Goal: Information Seeking & Learning: Learn about a topic

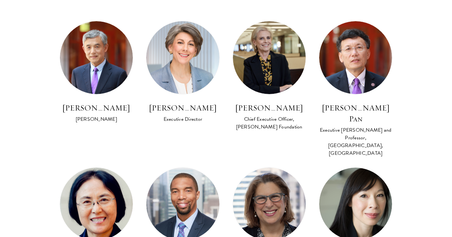
scroll to position [384, 0]
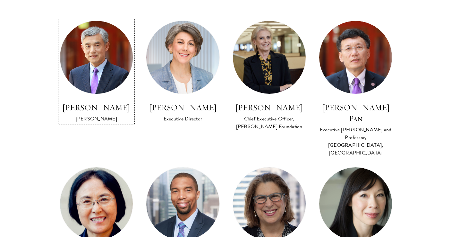
click at [90, 62] on img at bounding box center [96, 57] width 80 height 80
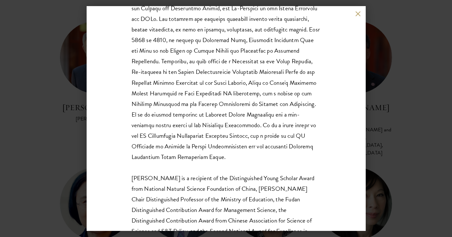
scroll to position [156, 0]
click at [357, 11] on button at bounding box center [357, 13] width 5 height 5
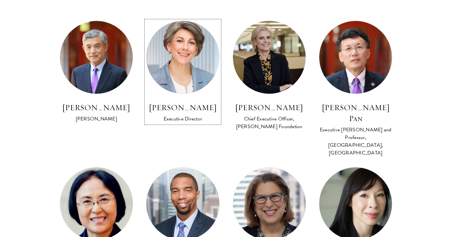
click at [181, 54] on img at bounding box center [183, 57] width 80 height 80
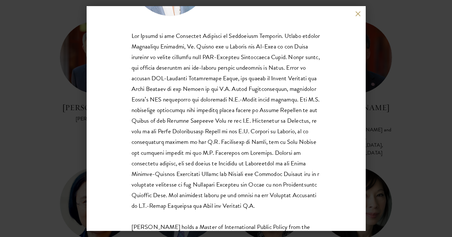
scroll to position [87, 0]
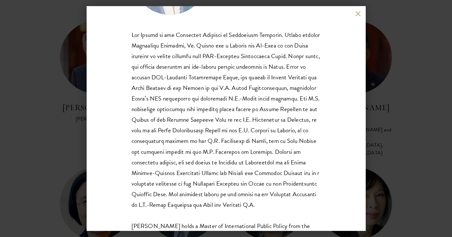
click at [357, 14] on button at bounding box center [357, 13] width 5 height 5
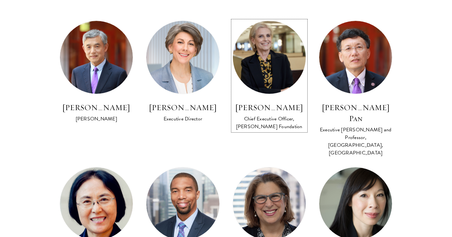
click at [287, 59] on img at bounding box center [269, 57] width 80 height 80
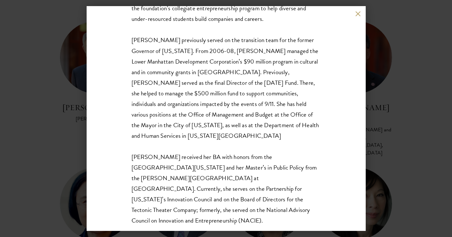
scroll to position [191, 0]
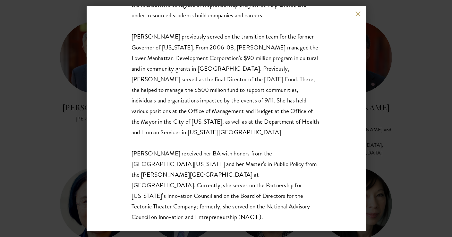
click at [356, 14] on button at bounding box center [357, 13] width 5 height 5
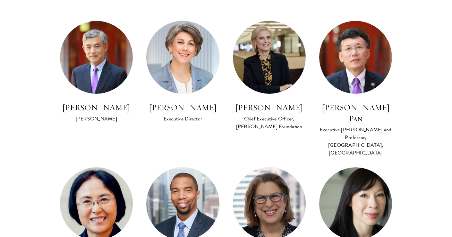
click at [412, 87] on section "Program Leadership [PERSON_NAME] Founding Trustee of Schwarzman Scholars [PERSO…" at bounding box center [226, 122] width 452 height 632
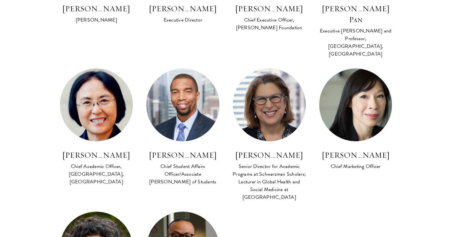
scroll to position [485, 0]
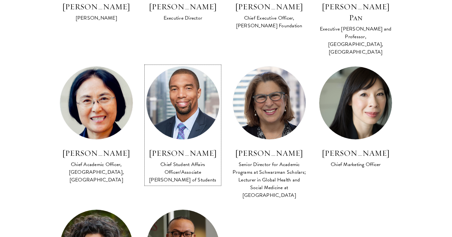
click at [174, 94] on img at bounding box center [183, 103] width 80 height 80
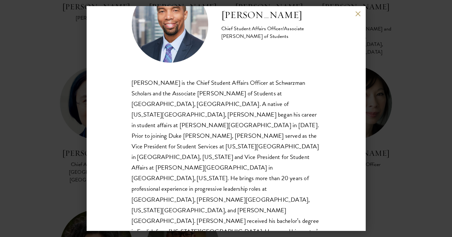
scroll to position [36, 0]
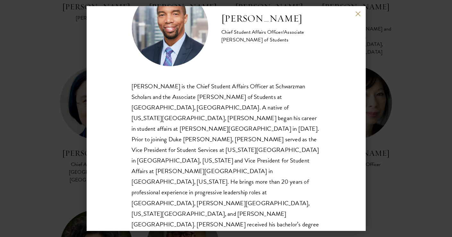
click at [359, 14] on button at bounding box center [357, 13] width 5 height 5
